Goal: Task Accomplishment & Management: Complete application form

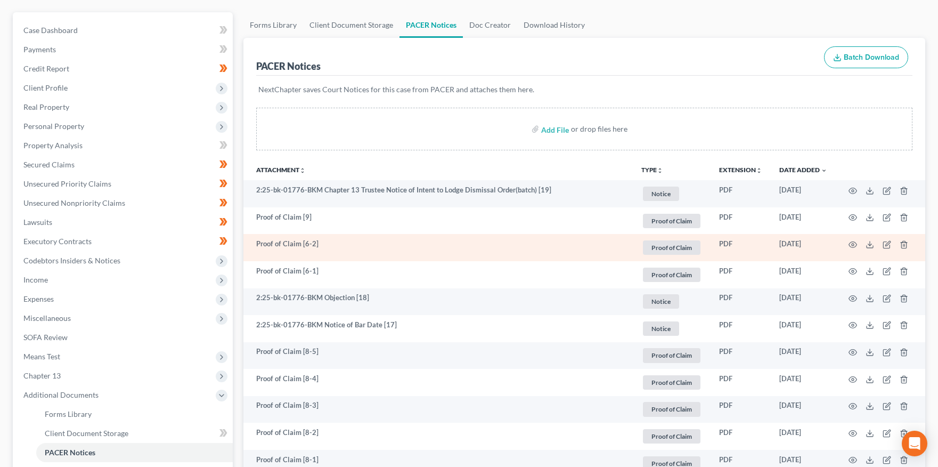
scroll to position [91, 0]
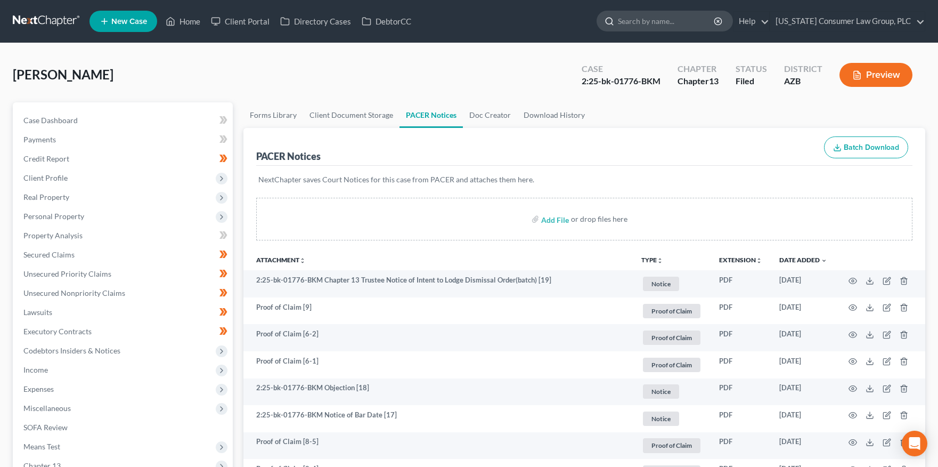
click at [657, 26] on input "search" at bounding box center [667, 21] width 98 height 20
type input "[PERSON_NAME]"
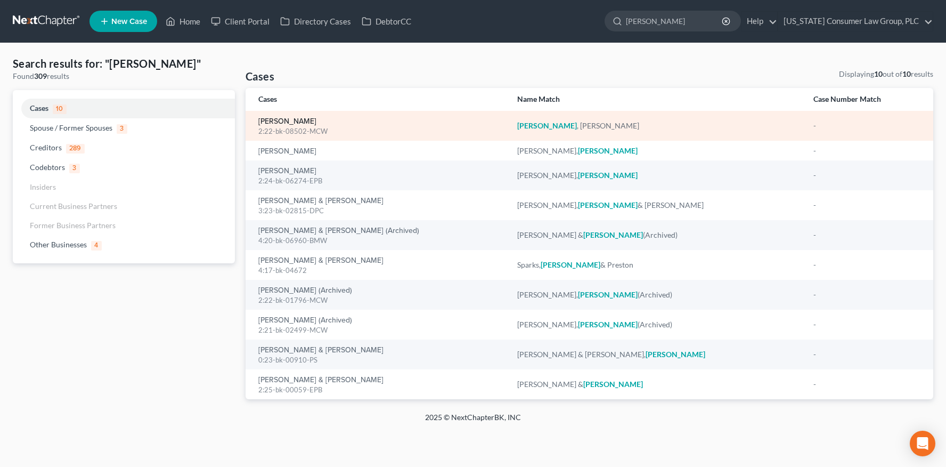
click at [288, 120] on link "[PERSON_NAME]" at bounding box center [287, 121] width 58 height 7
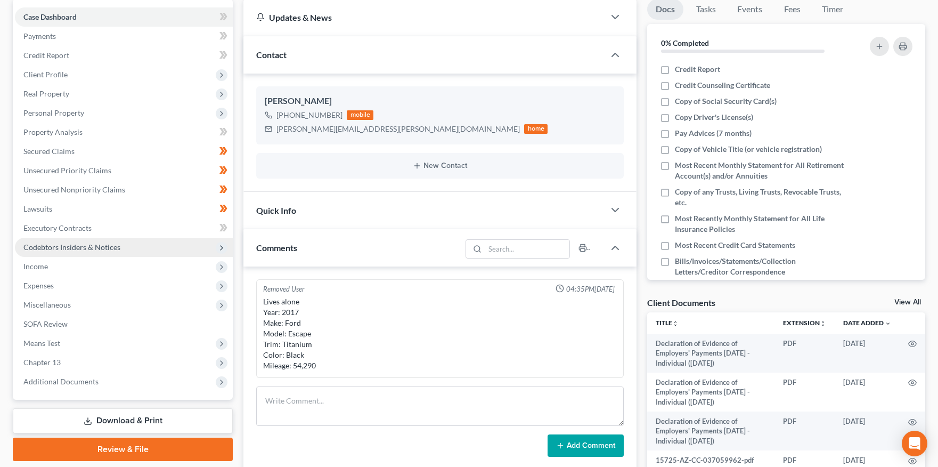
scroll to position [130, 0]
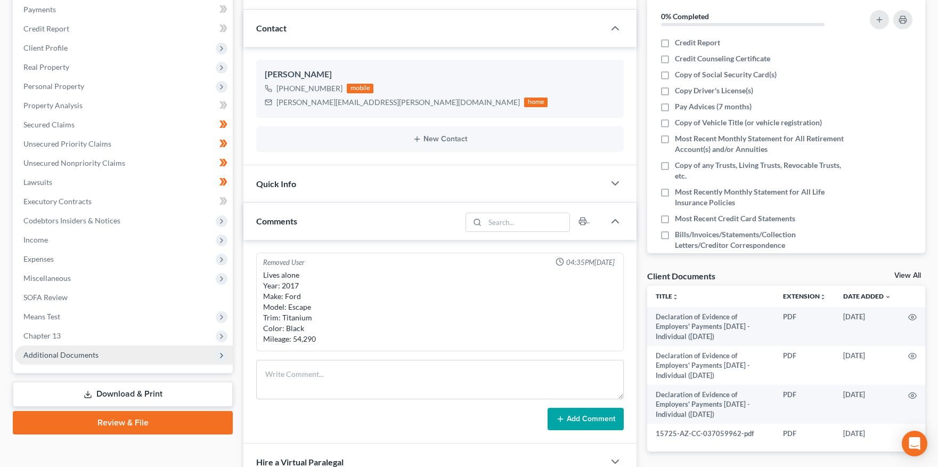
click at [51, 357] on span "Additional Documents" at bounding box center [60, 354] width 75 height 9
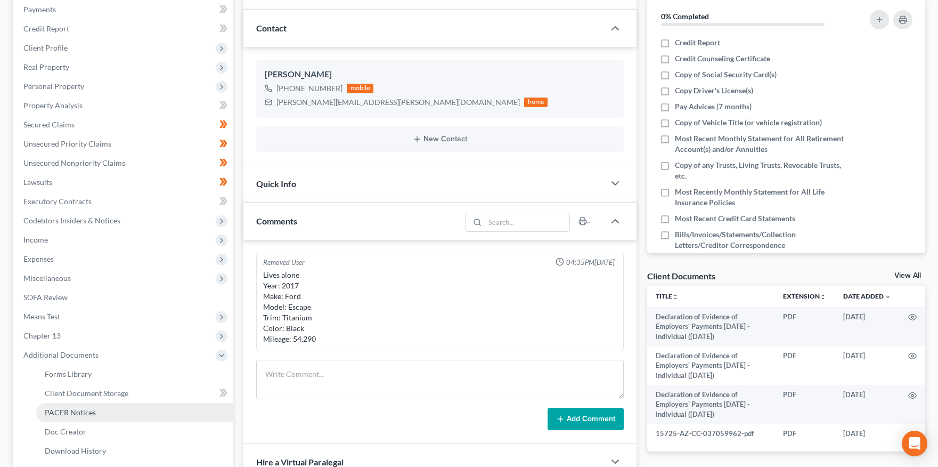
click at [61, 413] on span "PACER Notices" at bounding box center [70, 412] width 51 height 9
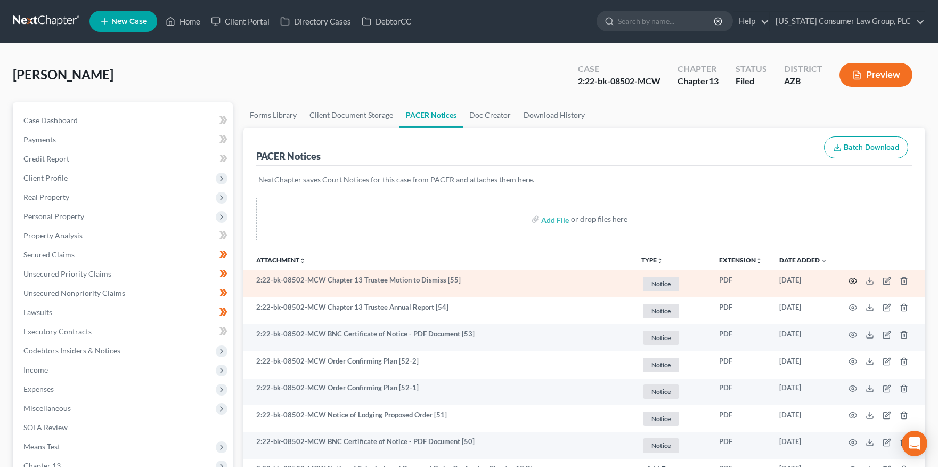
click at [853, 280] on icon "button" at bounding box center [853, 281] width 9 height 9
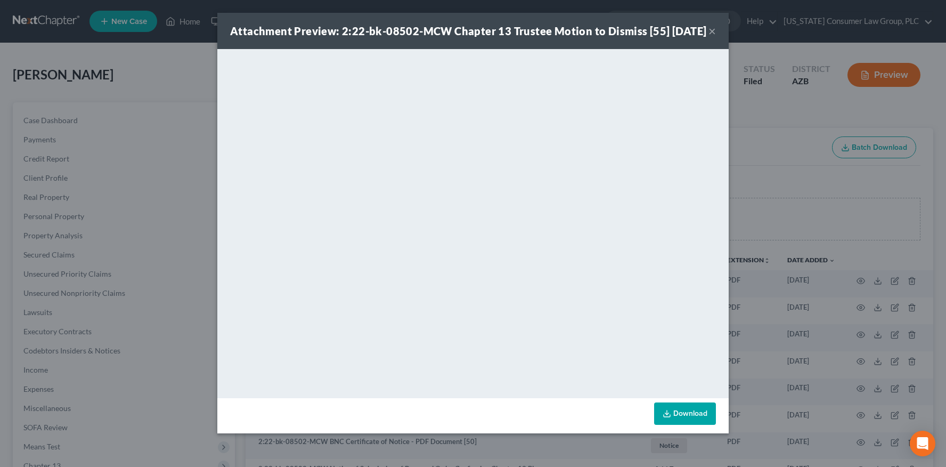
click at [714, 37] on button "×" at bounding box center [712, 31] width 7 height 13
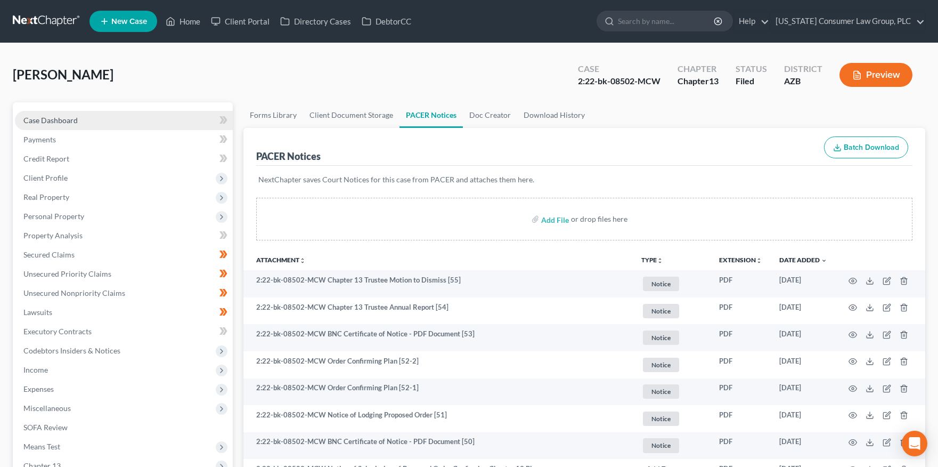
click at [69, 122] on span "Case Dashboard" at bounding box center [50, 120] width 54 height 9
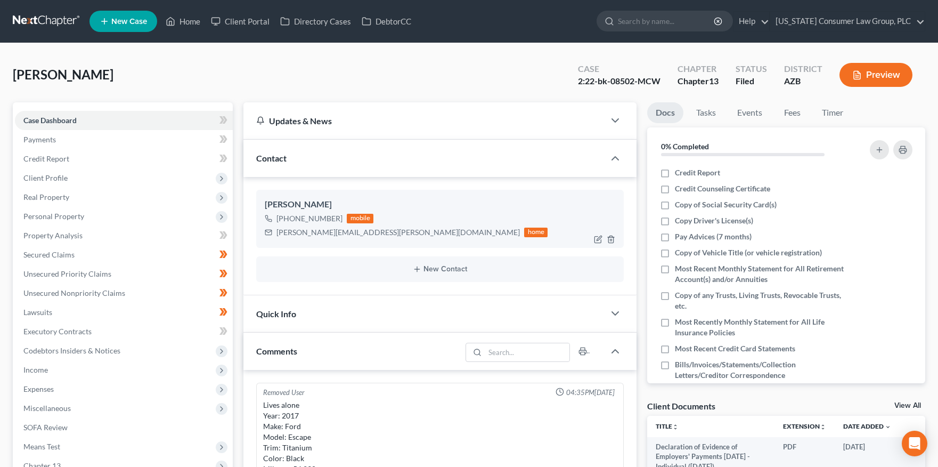
drag, startPoint x: 287, startPoint y: 218, endPoint x: 330, endPoint y: 221, distance: 43.2
click at [338, 221] on div "+1 (602) 884-7149" at bounding box center [310, 218] width 66 height 11
copy div "(602) 884-7149"
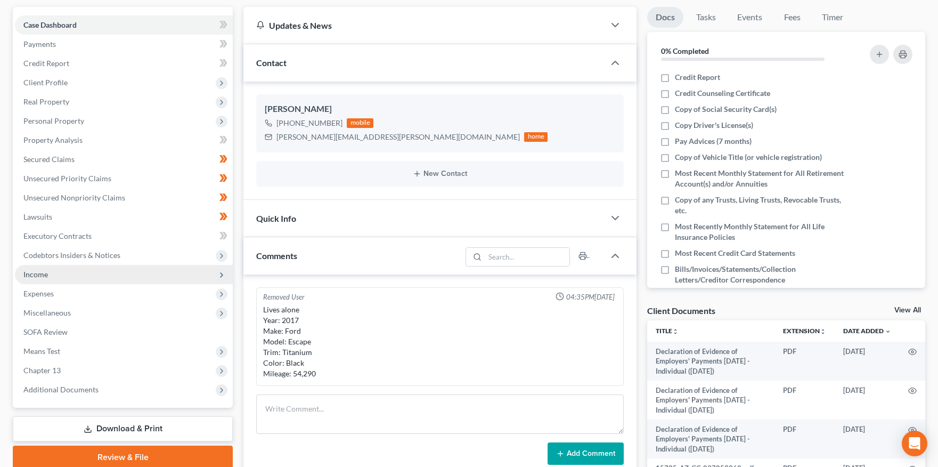
scroll to position [99, 0]
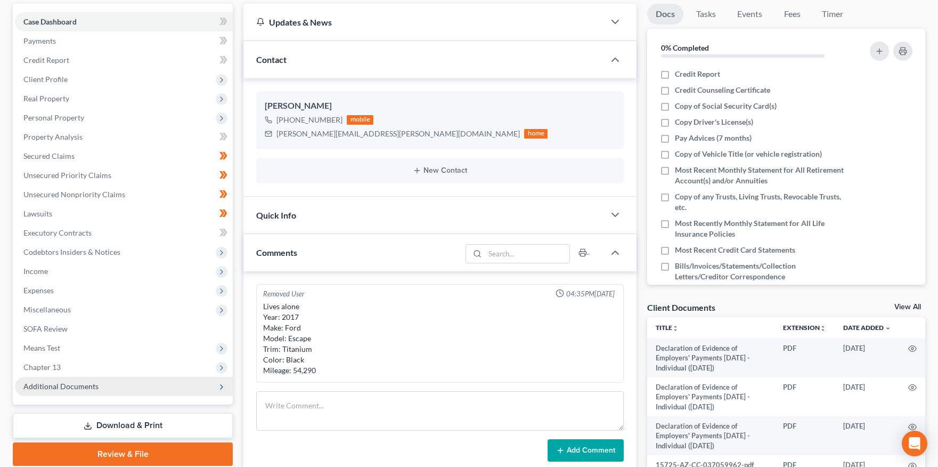
click at [59, 386] on span "Additional Documents" at bounding box center [60, 386] width 75 height 9
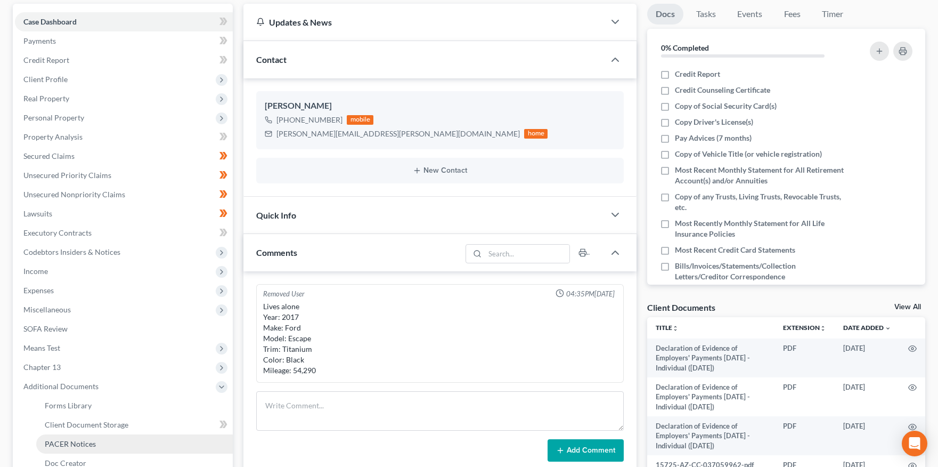
click at [72, 442] on span "PACER Notices" at bounding box center [70, 443] width 51 height 9
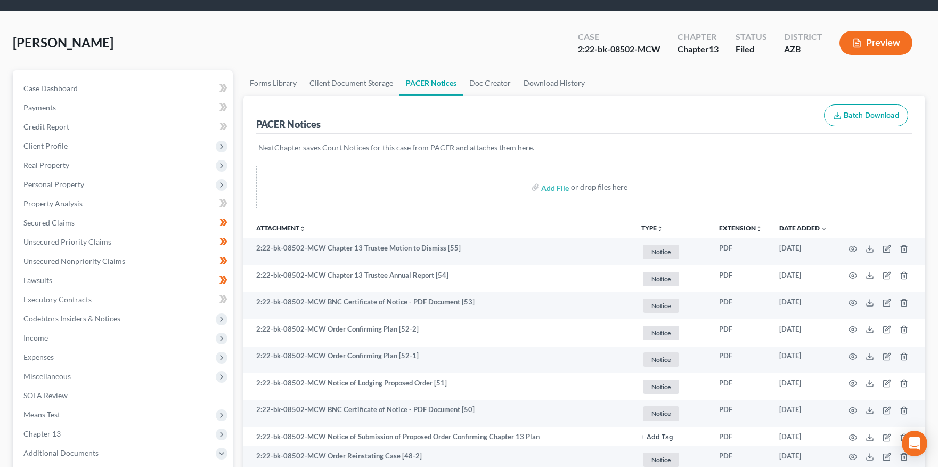
scroll to position [60, 0]
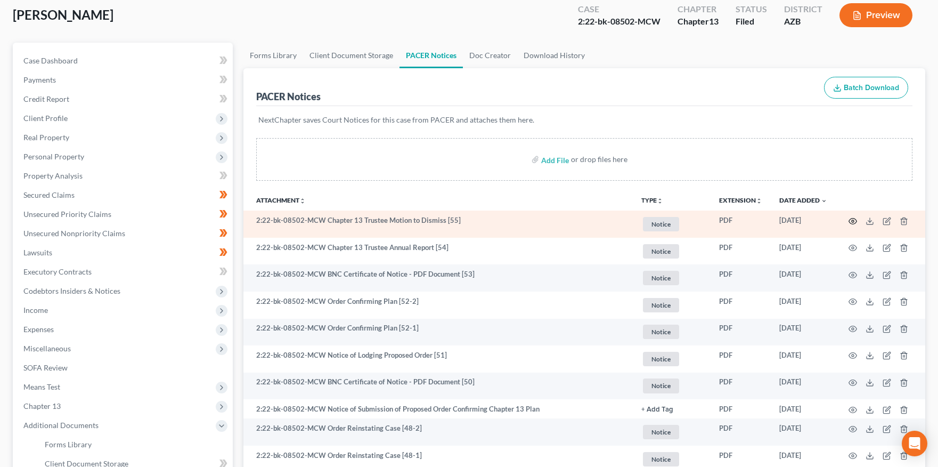
click at [854, 220] on circle "button" at bounding box center [853, 221] width 2 height 2
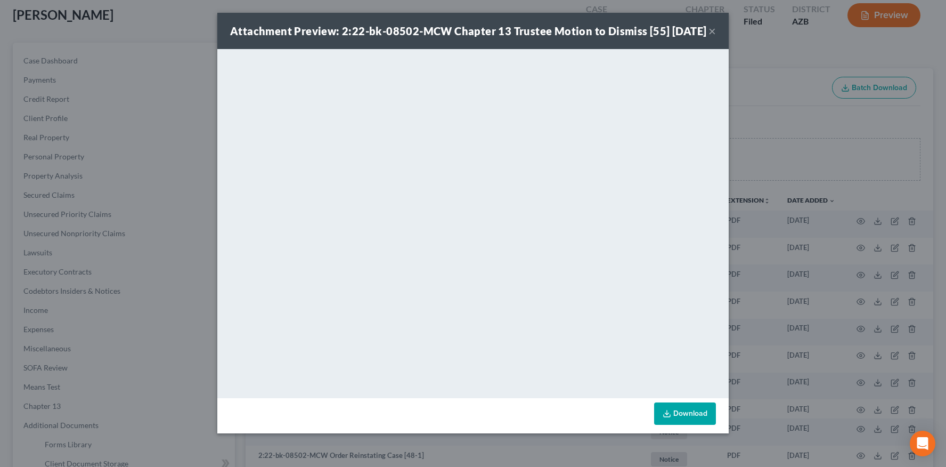
click at [714, 37] on button "×" at bounding box center [712, 31] width 7 height 13
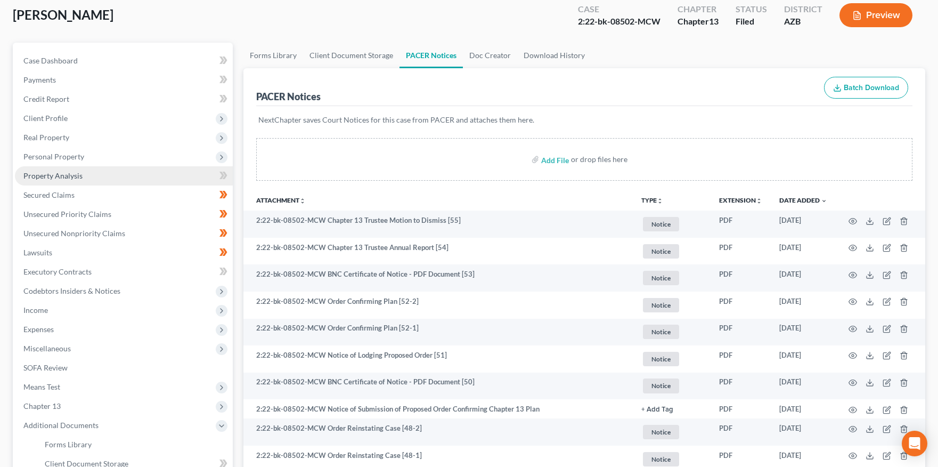
click at [70, 176] on span "Property Analysis" at bounding box center [52, 175] width 59 height 9
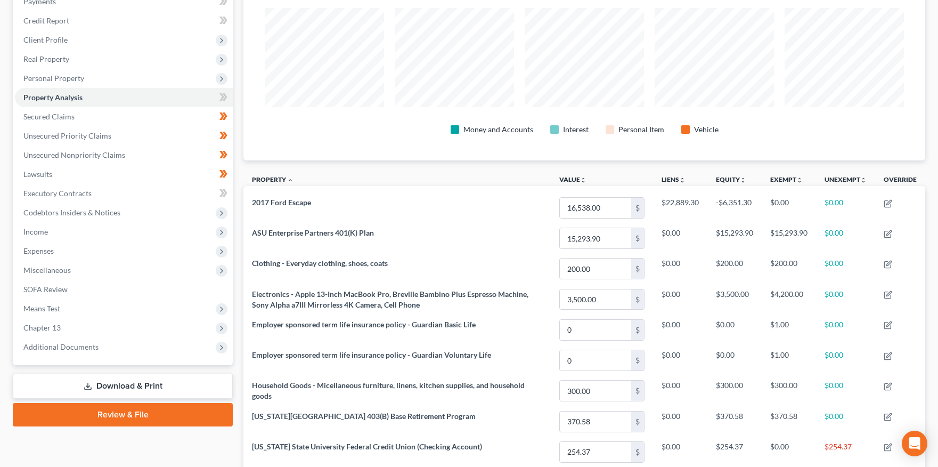
scroll to position [20, 0]
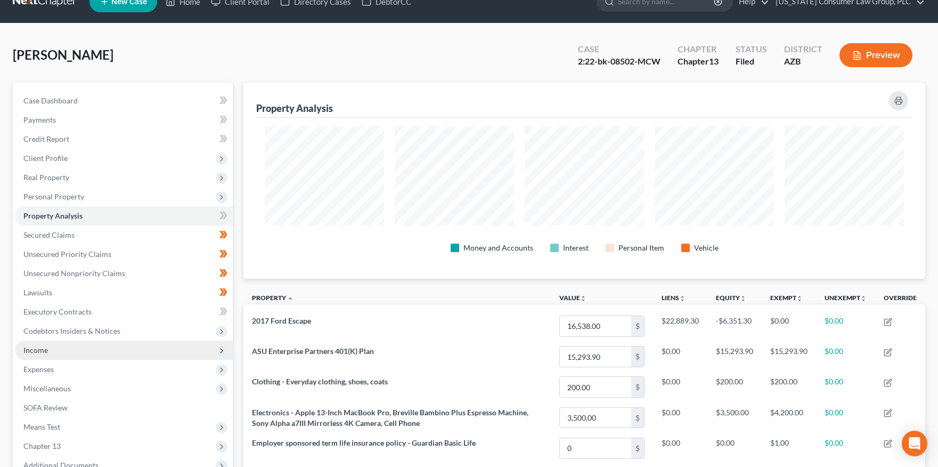
click at [51, 345] on span "Income" at bounding box center [124, 350] width 218 height 19
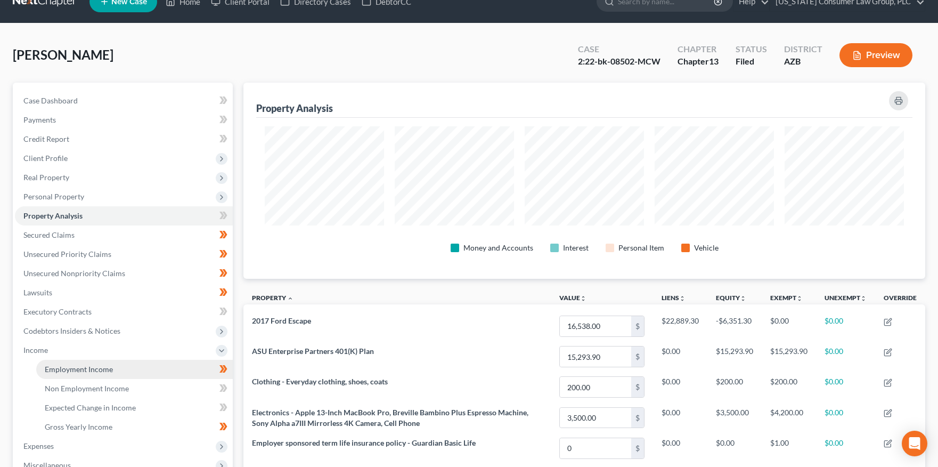
click at [64, 360] on link "Employment Income" at bounding box center [134, 369] width 197 height 19
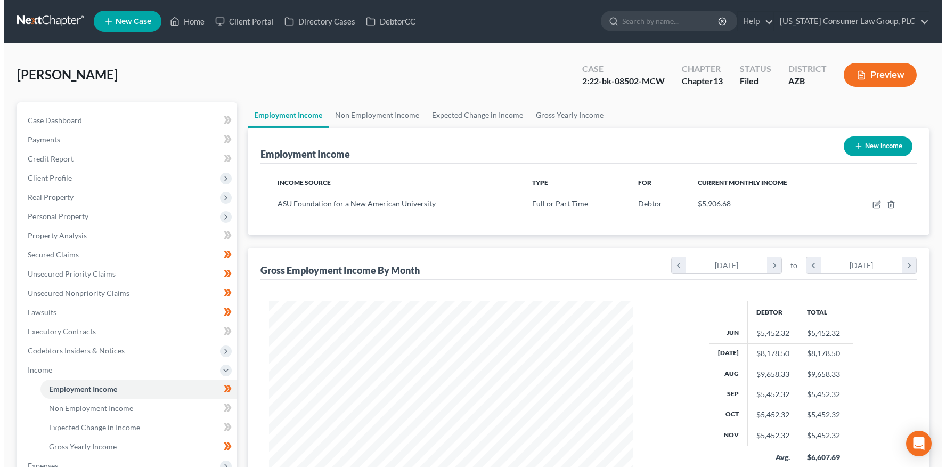
scroll to position [191, 385]
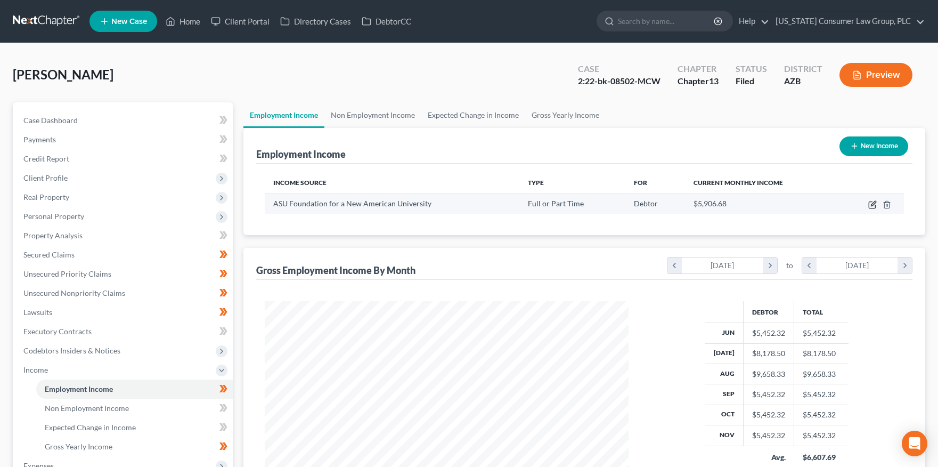
click at [874, 203] on icon "button" at bounding box center [873, 204] width 9 height 9
select select "0"
select select "3"
select select "2"
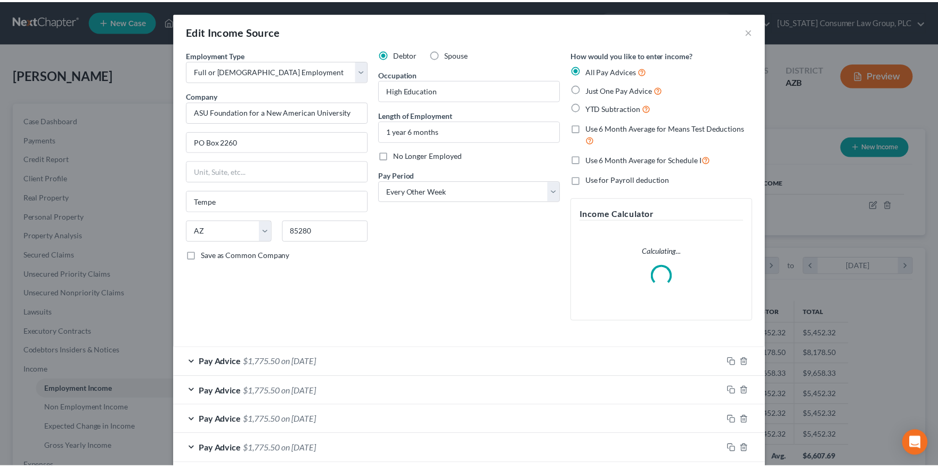
scroll to position [191, 388]
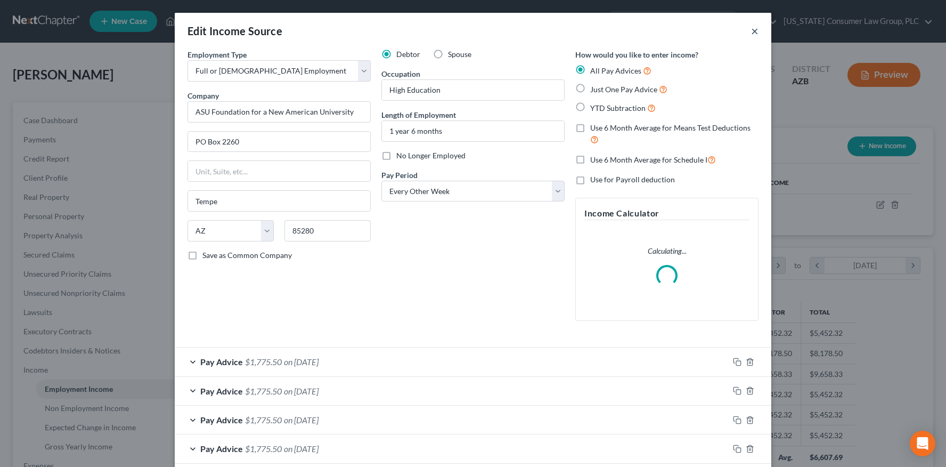
click at [754, 33] on button "×" at bounding box center [754, 31] width 7 height 13
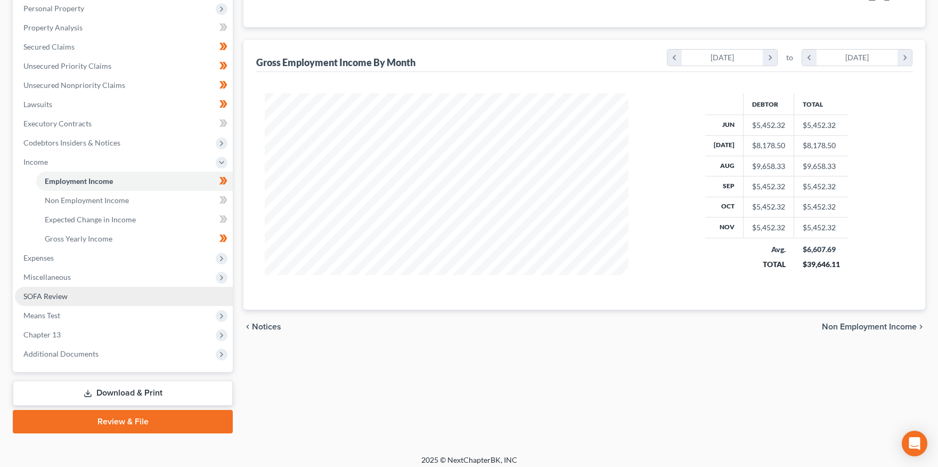
scroll to position [214, 0]
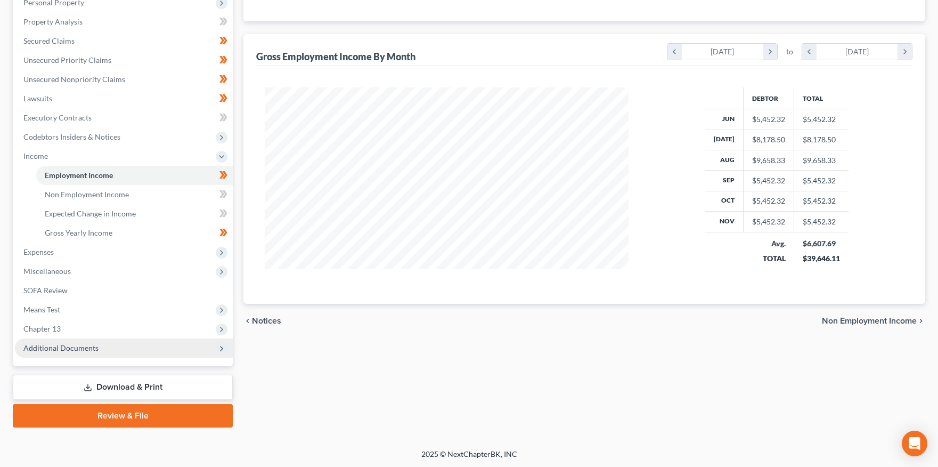
click at [67, 345] on span "Additional Documents" at bounding box center [60, 347] width 75 height 9
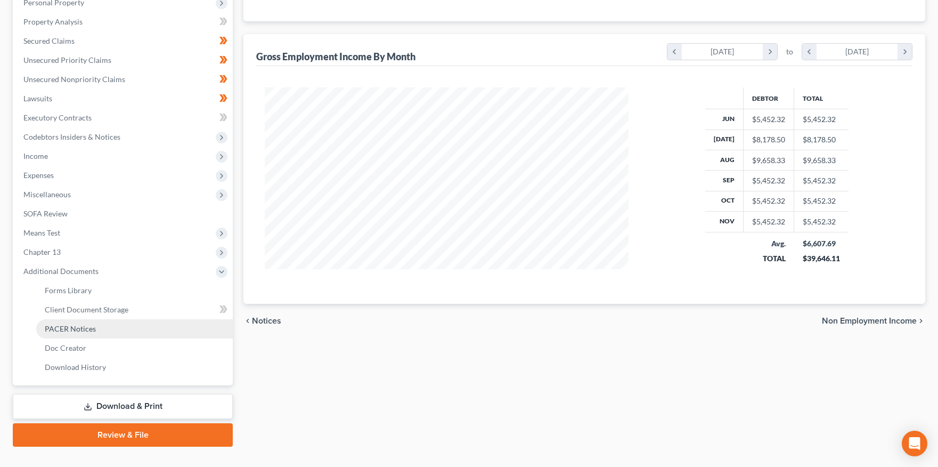
click at [86, 328] on span "PACER Notices" at bounding box center [70, 328] width 51 height 9
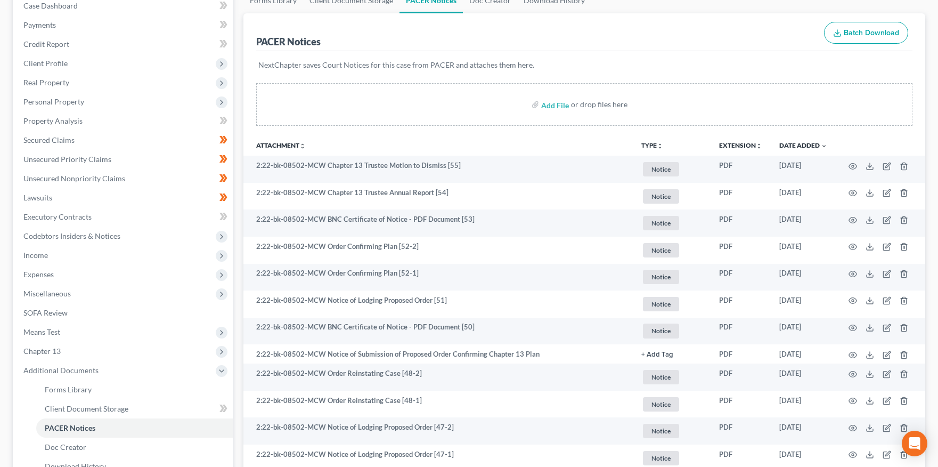
scroll to position [152, 0]
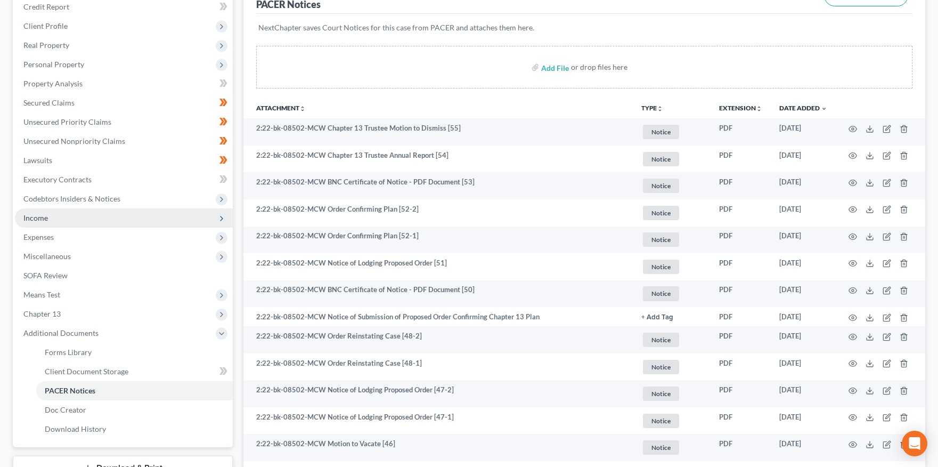
click at [36, 216] on span "Income" at bounding box center [35, 217] width 25 height 9
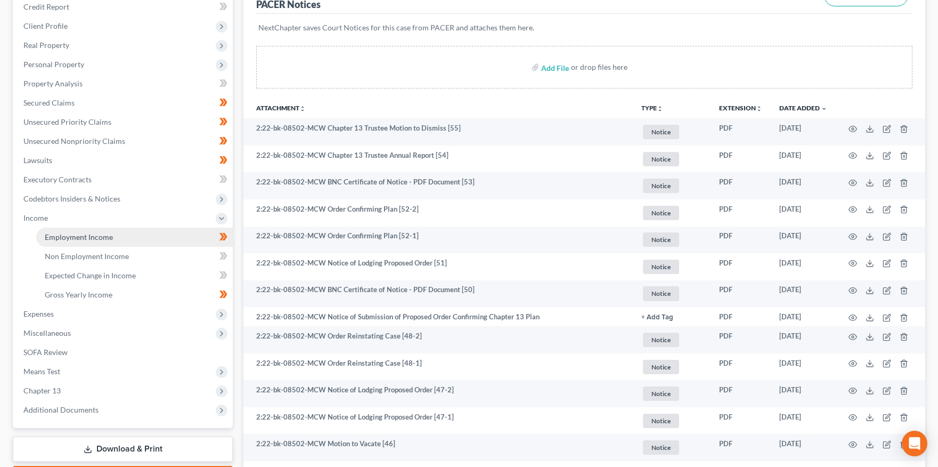
click at [56, 231] on link "Employment Income" at bounding box center [134, 237] width 197 height 19
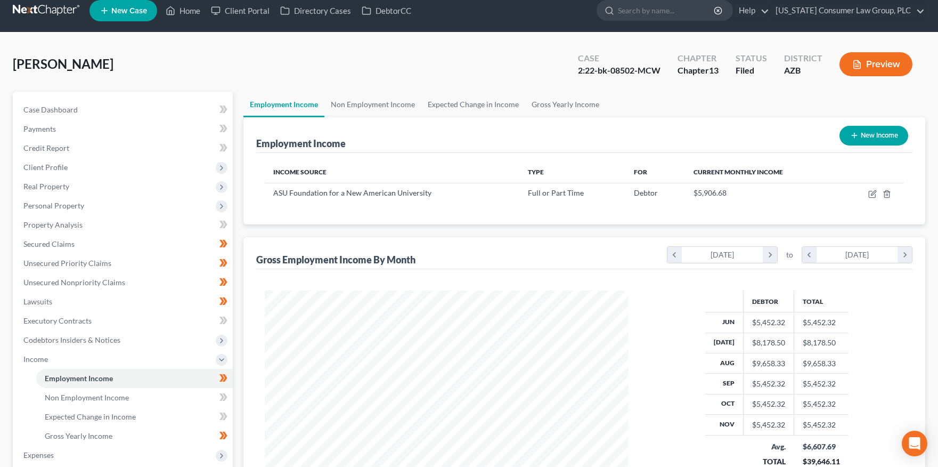
scroll to position [191, 385]
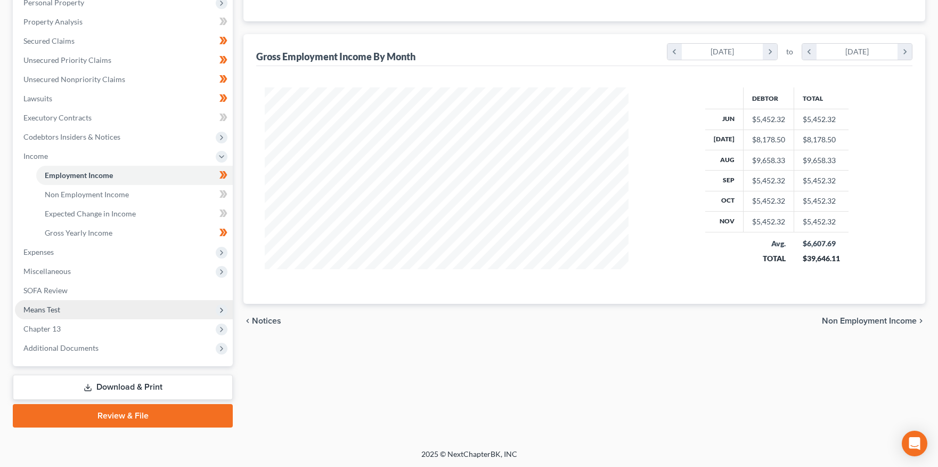
click at [60, 311] on span "Means Test" at bounding box center [124, 309] width 218 height 19
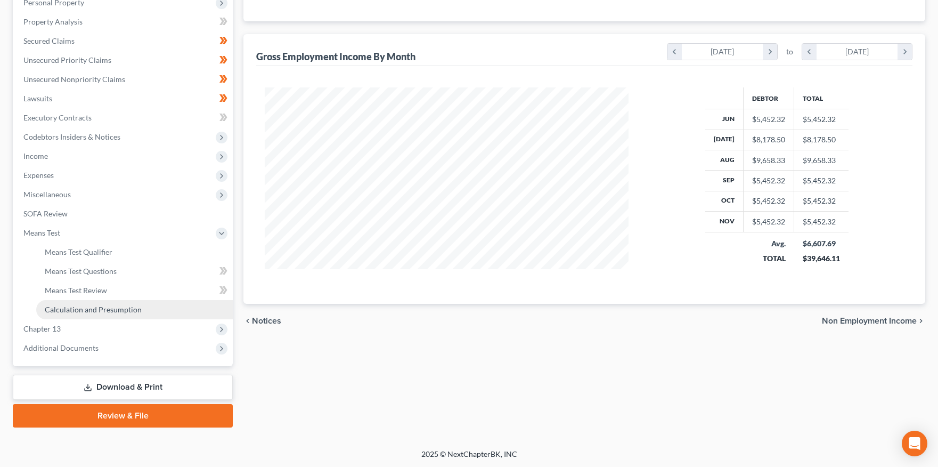
click at [87, 311] on span "Calculation and Presumption" at bounding box center [93, 309] width 97 height 9
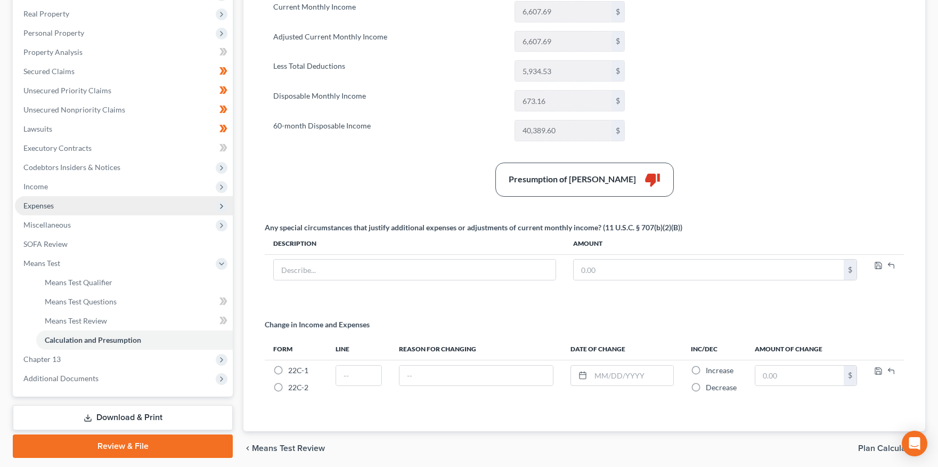
click at [44, 204] on span "Expenses" at bounding box center [38, 205] width 30 height 9
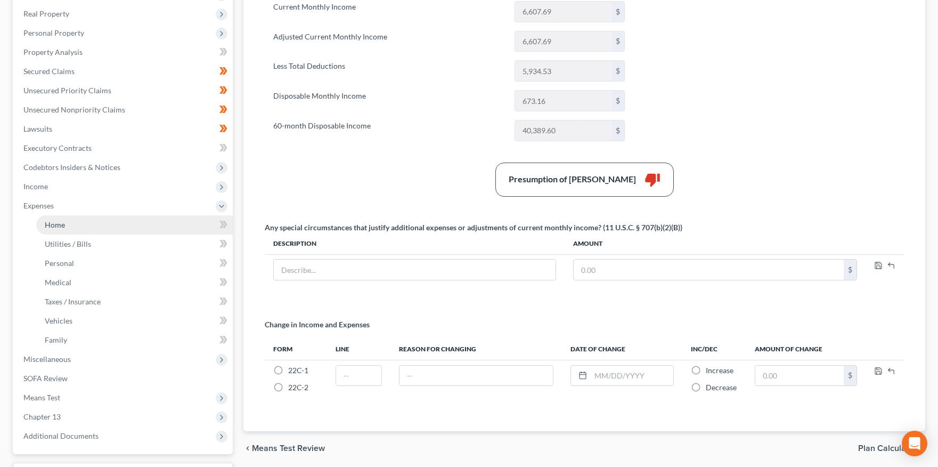
click at [60, 225] on span "Home" at bounding box center [55, 224] width 20 height 9
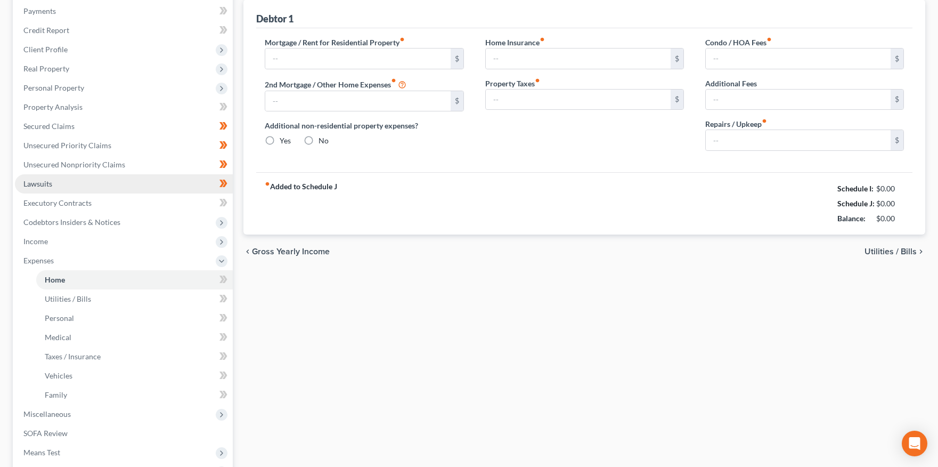
type input "1,368.88"
type input "0.00"
radio input "true"
type input "11.50"
type input "0.00"
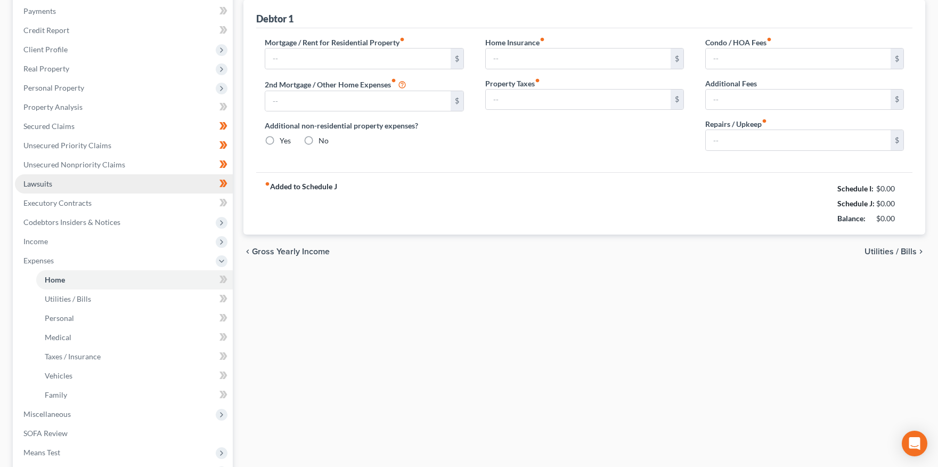
type input "0.00"
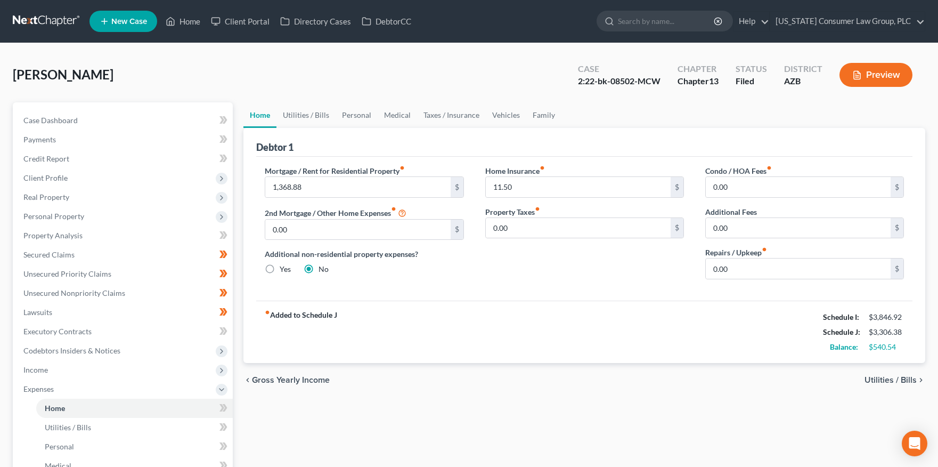
drag, startPoint x: 58, startPoint y: 200, endPoint x: 59, endPoint y: 207, distance: 7.1
click at [58, 200] on span "Real Property" at bounding box center [46, 196] width 46 height 9
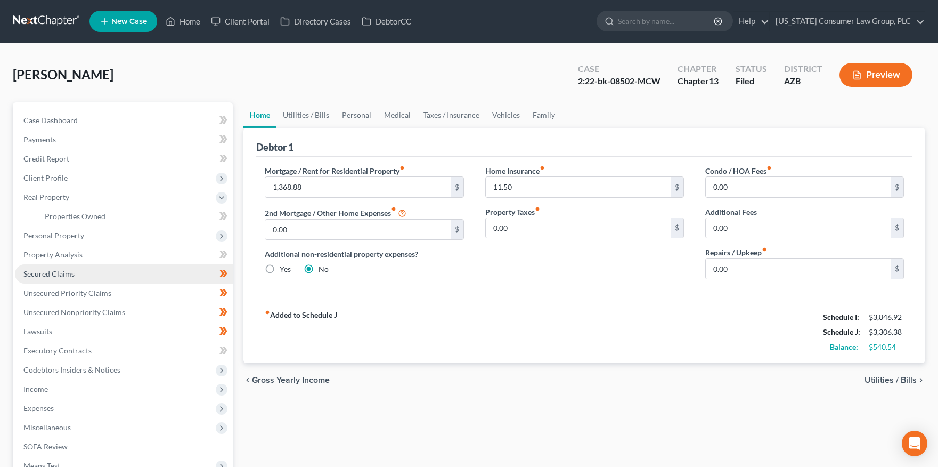
click at [59, 273] on span "Secured Claims" at bounding box center [48, 273] width 51 height 9
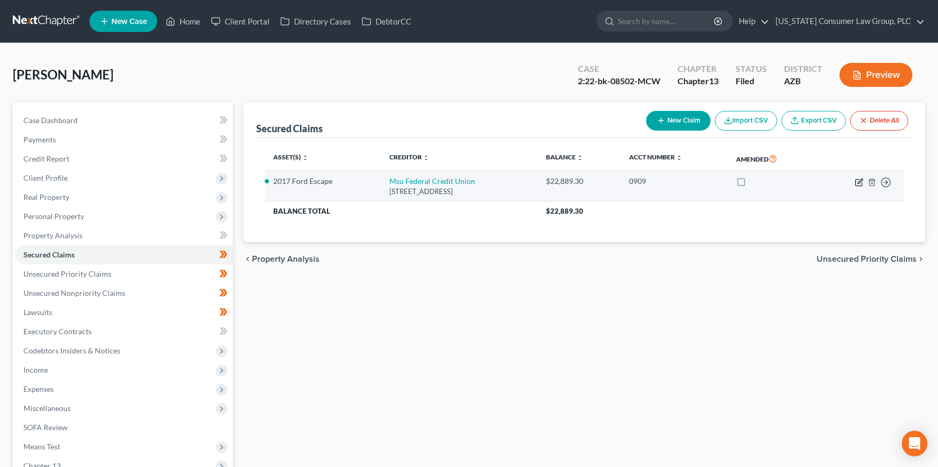
click at [860, 183] on icon "button" at bounding box center [859, 182] width 9 height 9
select select "23"
select select "0"
select select "2"
select select "0"
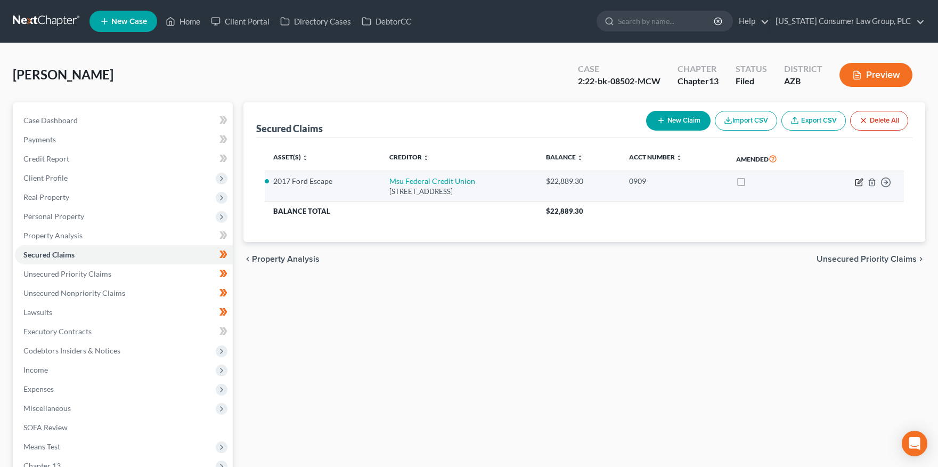
select select "0"
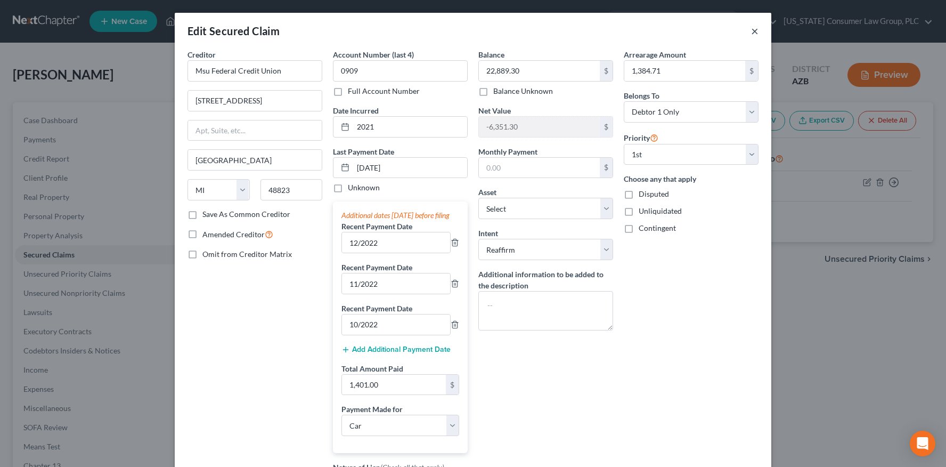
click at [752, 31] on button "×" at bounding box center [754, 31] width 7 height 13
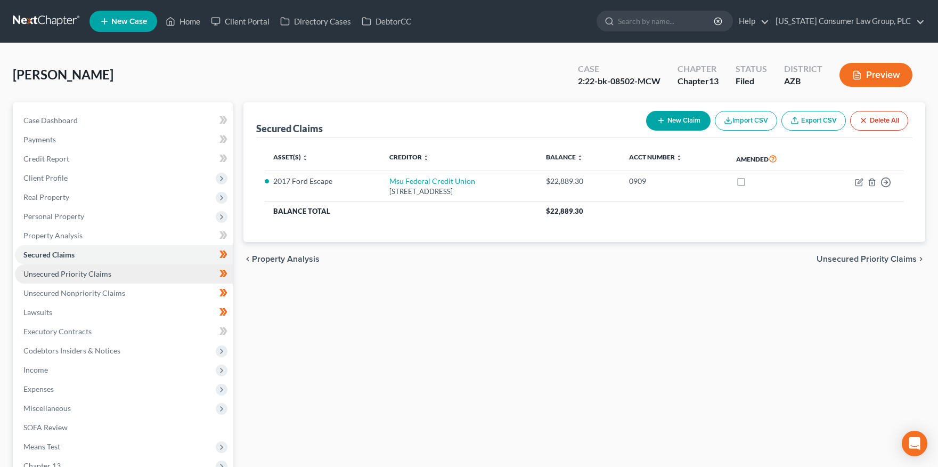
click at [75, 278] on link "Unsecured Priority Claims" at bounding box center [124, 273] width 218 height 19
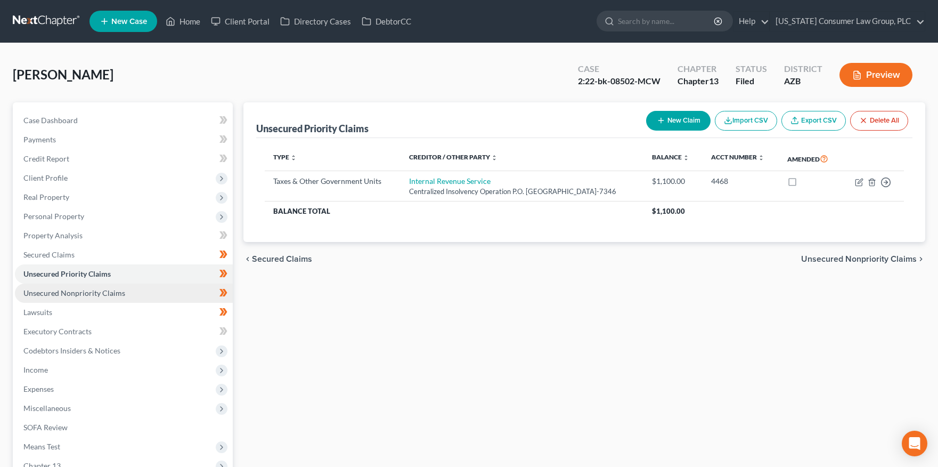
click at [76, 293] on span "Unsecured Nonpriority Claims" at bounding box center [74, 292] width 102 height 9
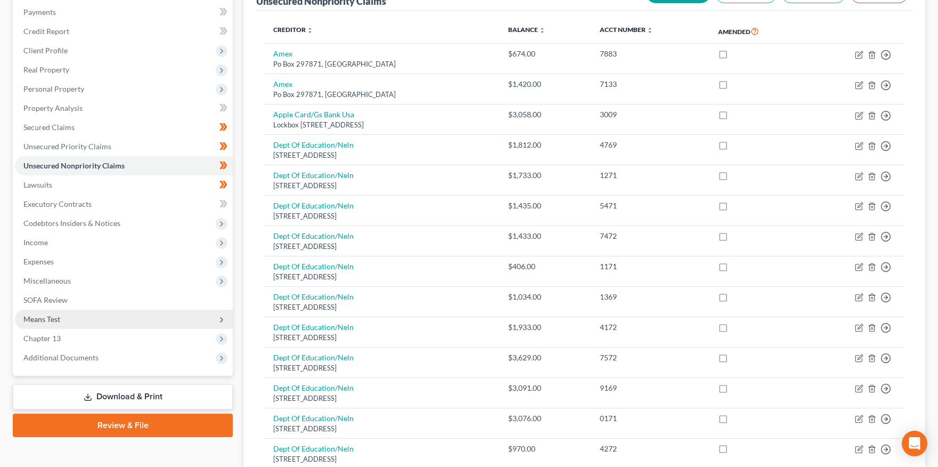
scroll to position [149, 0]
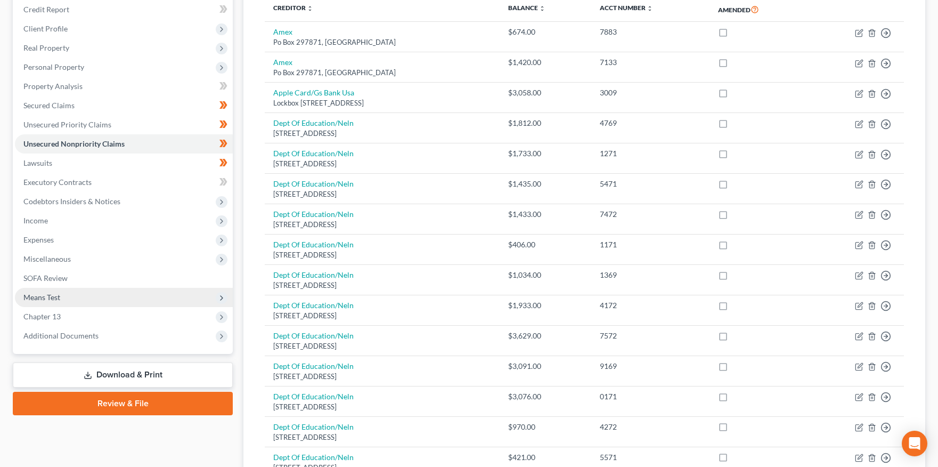
click at [50, 296] on span "Means Test" at bounding box center [41, 297] width 37 height 9
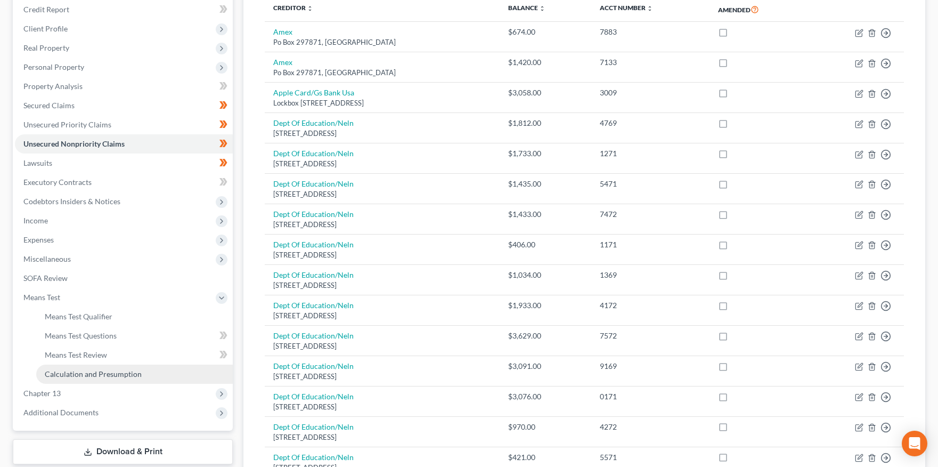
click at [66, 374] on span "Calculation and Presumption" at bounding box center [93, 373] width 97 height 9
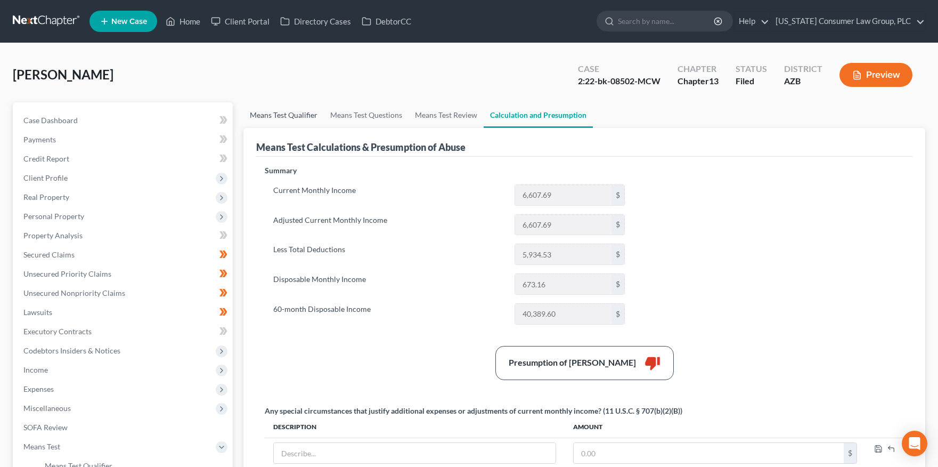
click at [296, 116] on link "Means Test Qualifier" at bounding box center [284, 115] width 80 height 26
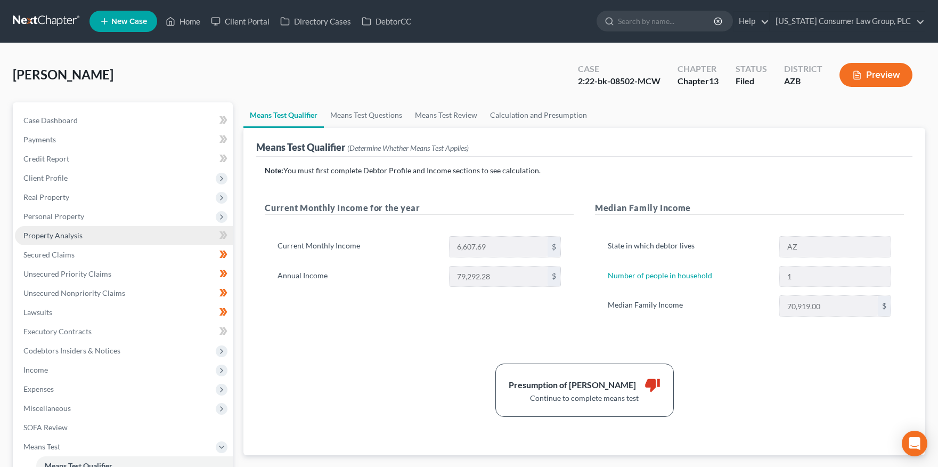
click at [63, 236] on span "Property Analysis" at bounding box center [52, 235] width 59 height 9
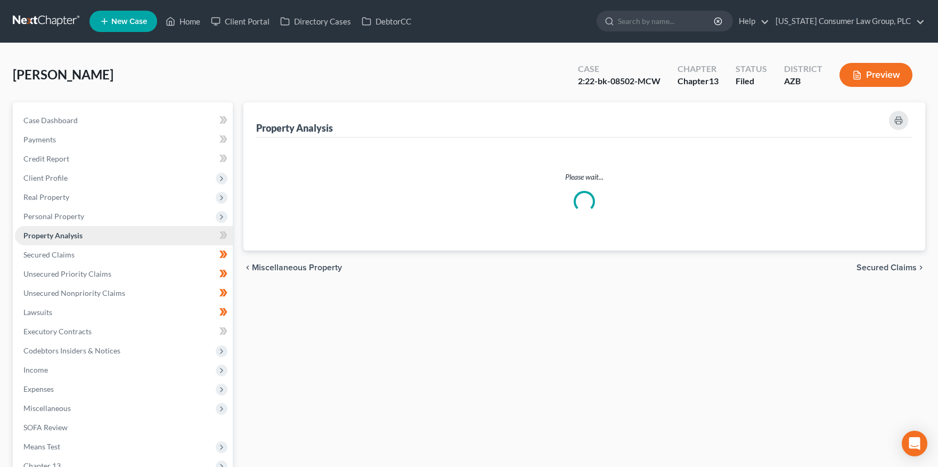
click at [63, 236] on span "Property Analysis" at bounding box center [52, 235] width 59 height 9
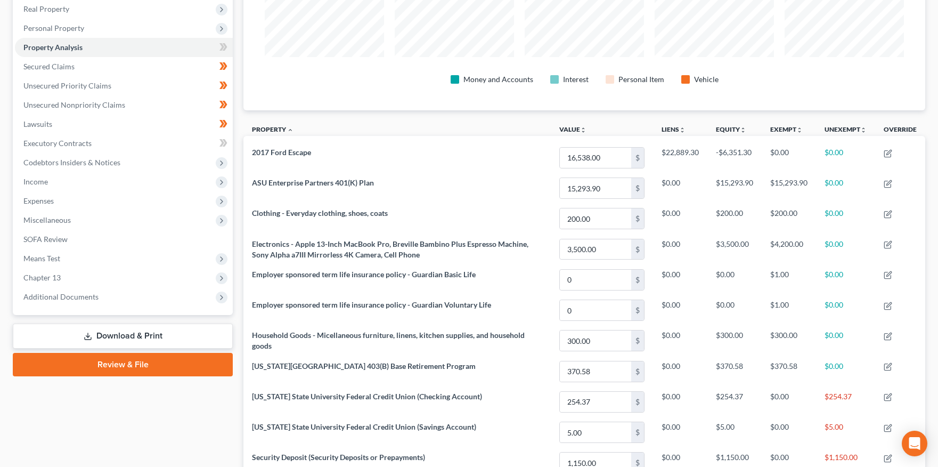
scroll to position [118, 0]
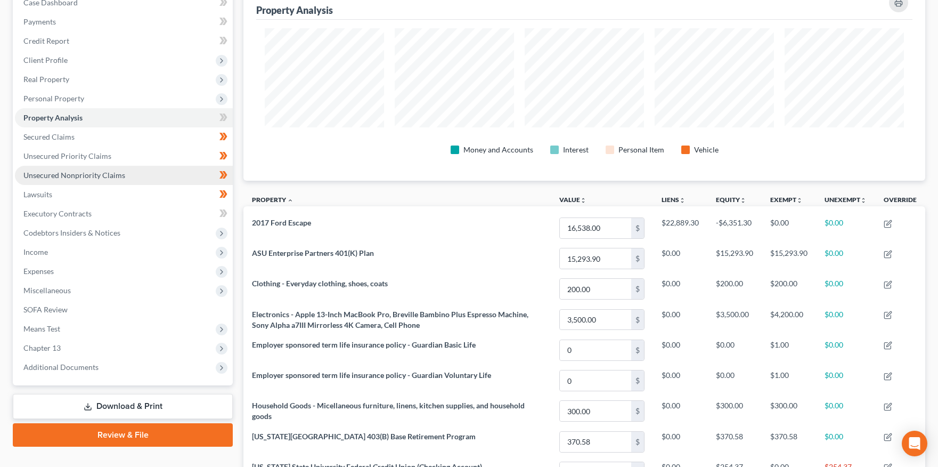
click at [58, 174] on span "Unsecured Nonpriority Claims" at bounding box center [74, 175] width 102 height 9
